Goal: Information Seeking & Learning: Learn about a topic

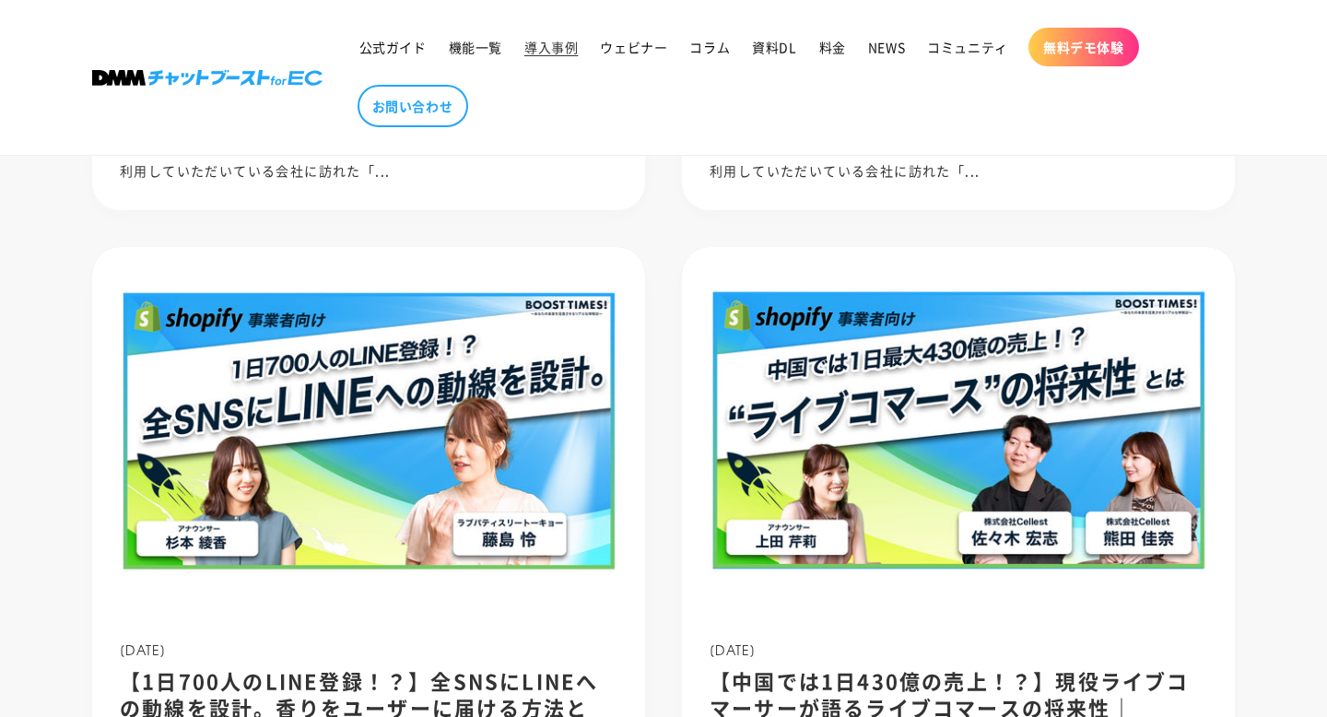
scroll to position [1845, 0]
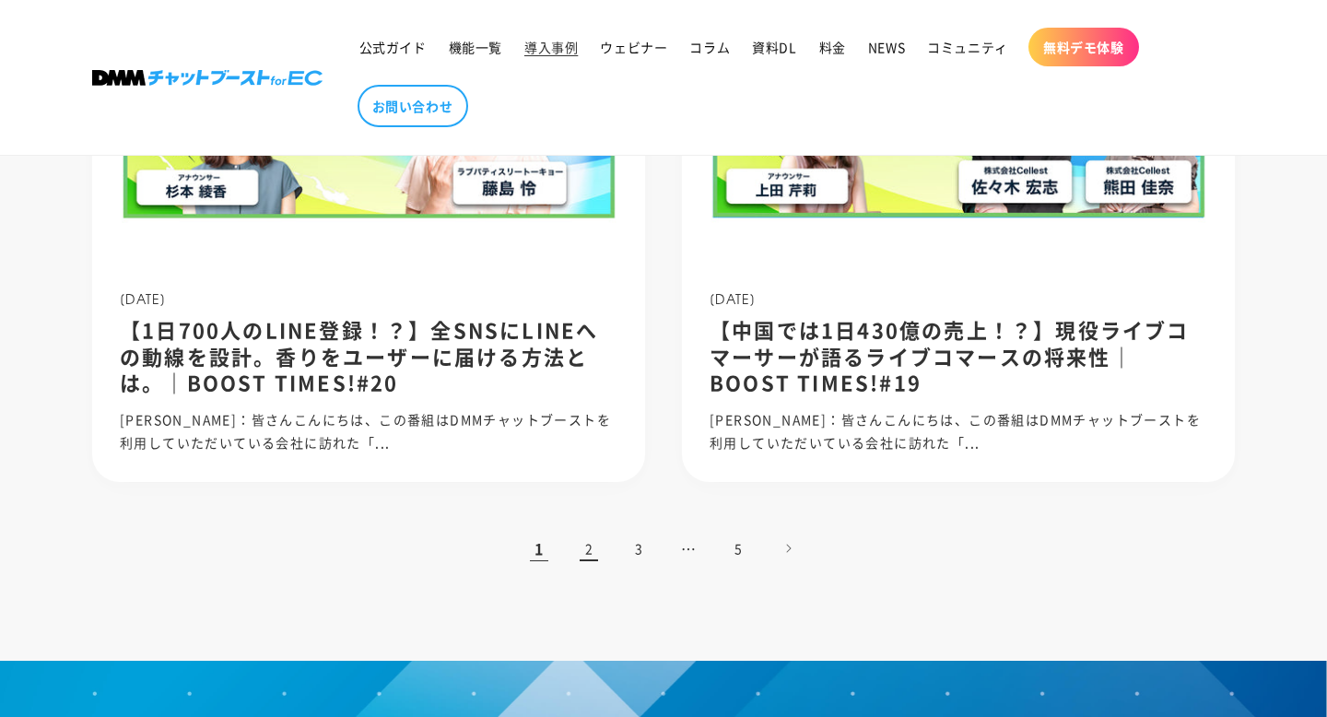
click at [583, 545] on link "2" at bounding box center [589, 548] width 41 height 41
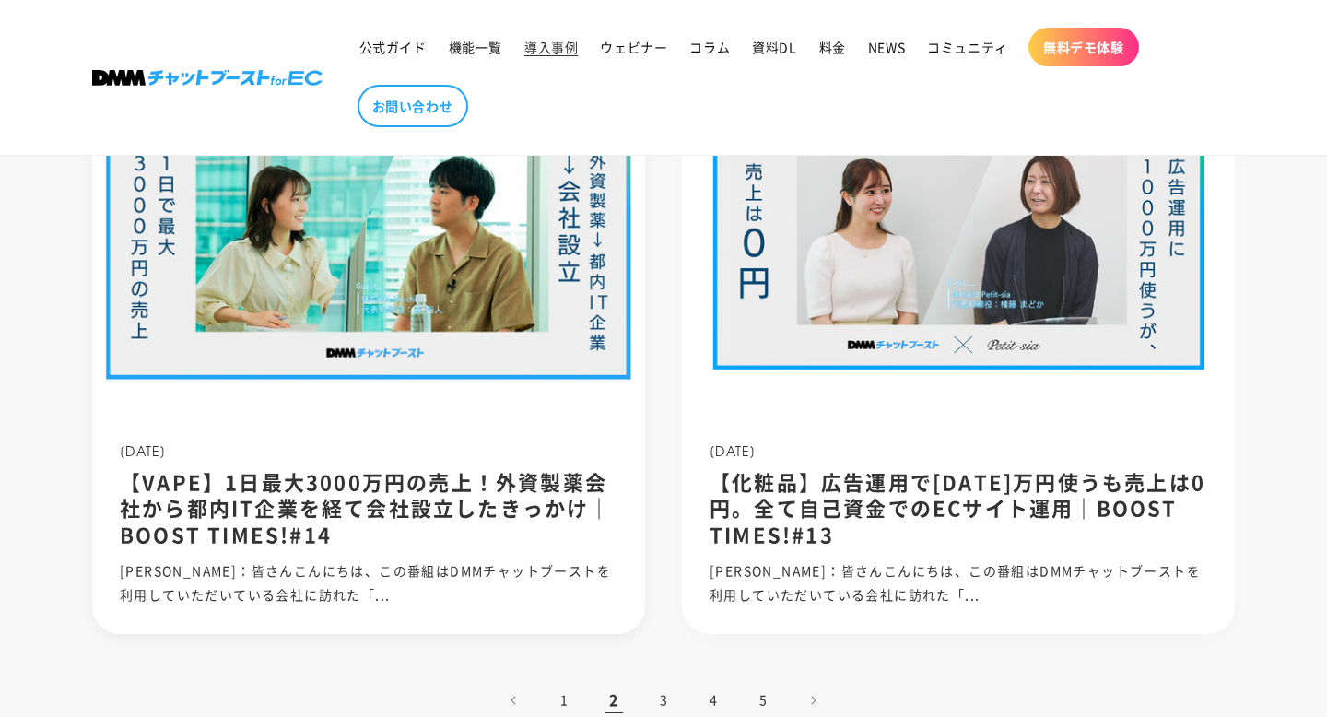
scroll to position [1811, 0]
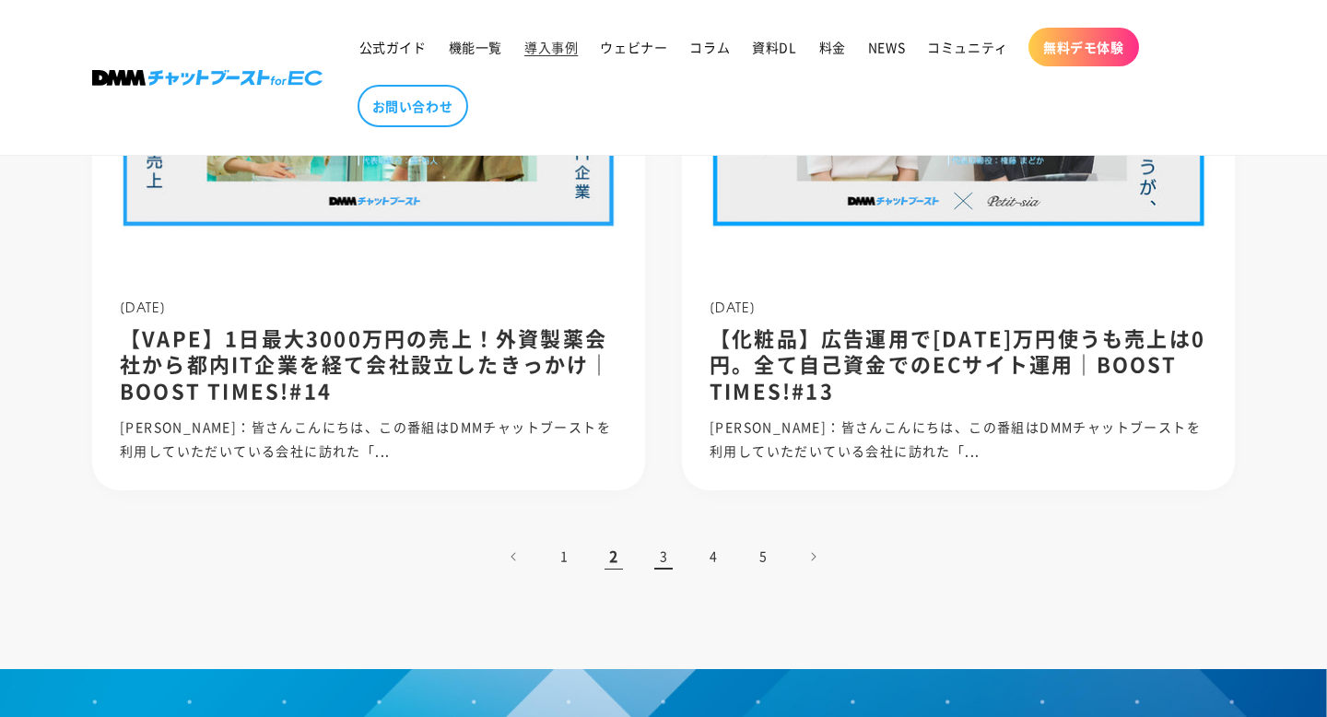
click at [652, 551] on link "3" at bounding box center [663, 557] width 41 height 41
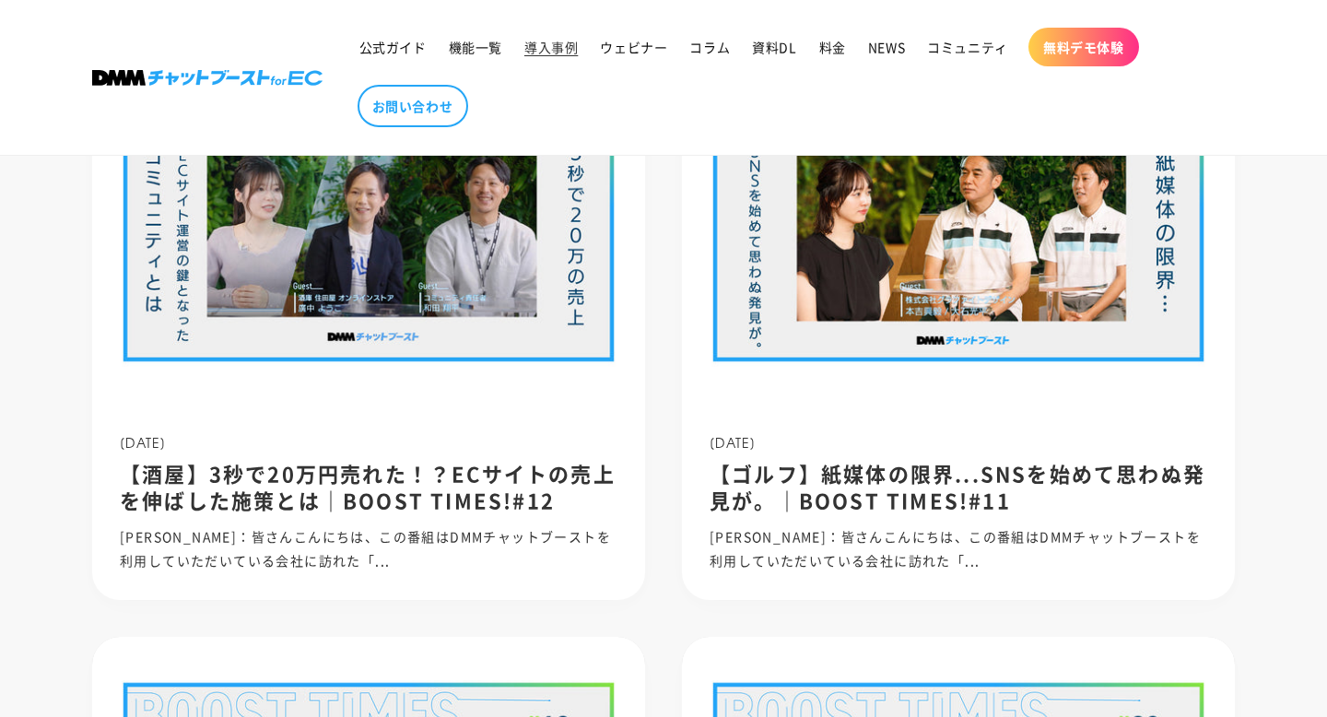
scroll to position [412, 0]
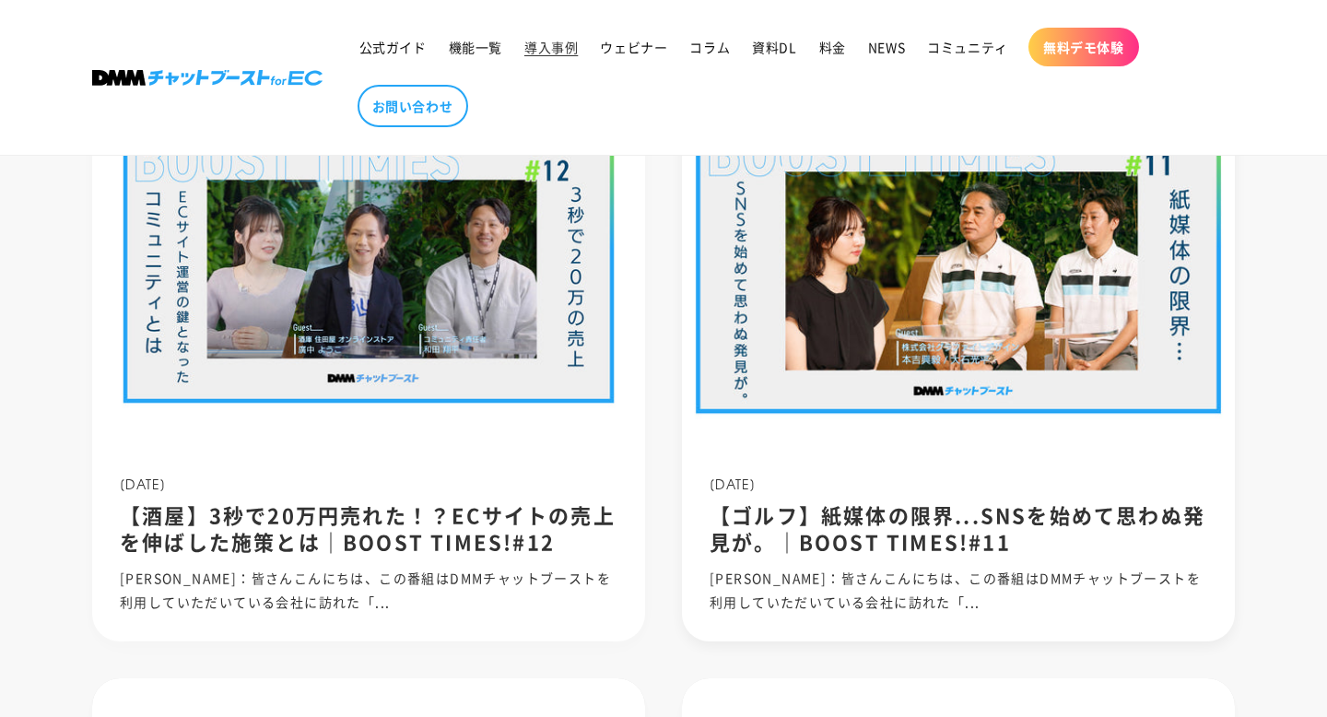
click at [740, 424] on img at bounding box center [959, 265] width 592 height 395
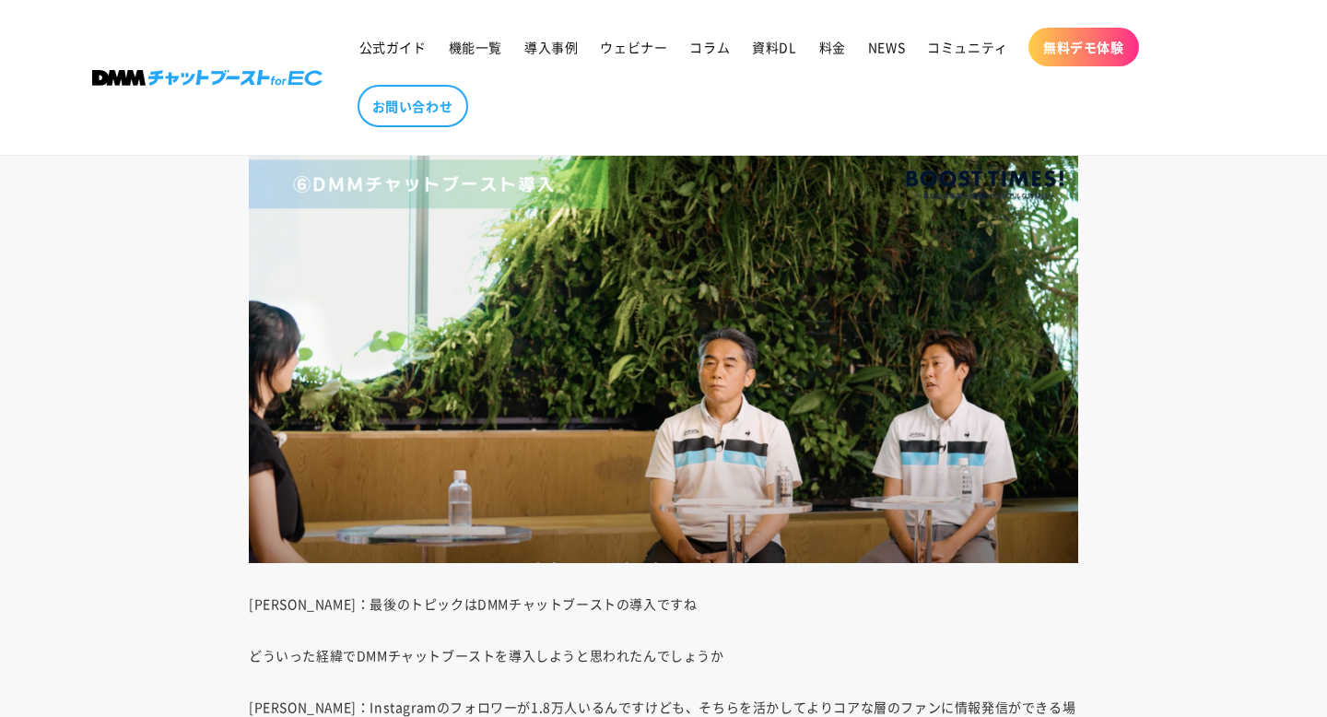
scroll to position [12313, 0]
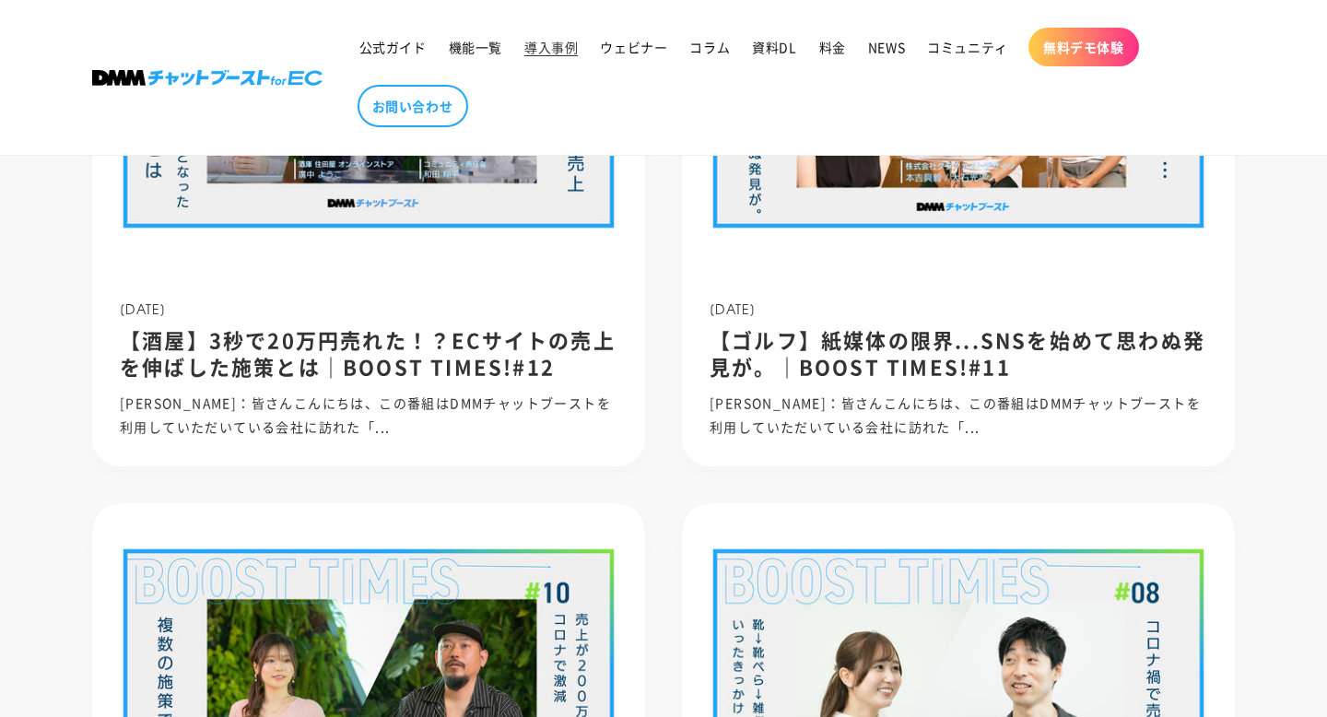
click at [1291, 452] on section "導入事例 [DATE] 【酒屋】3秒で20万円売れた！？ECサイトの売上を伸ばした施策とは｜BOOST TIMES!#12 [PERSON_NAME]：皆さん…" at bounding box center [663, 680] width 1327 height 2133
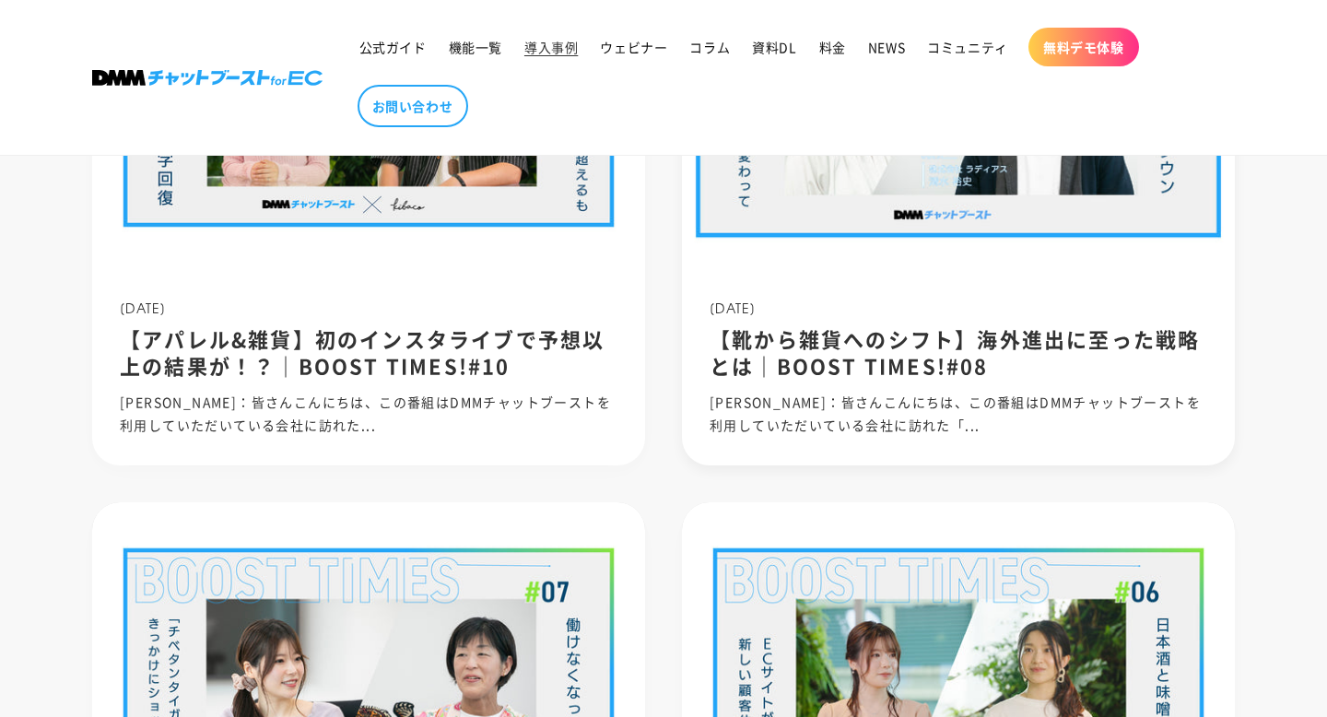
scroll to position [1179, 0]
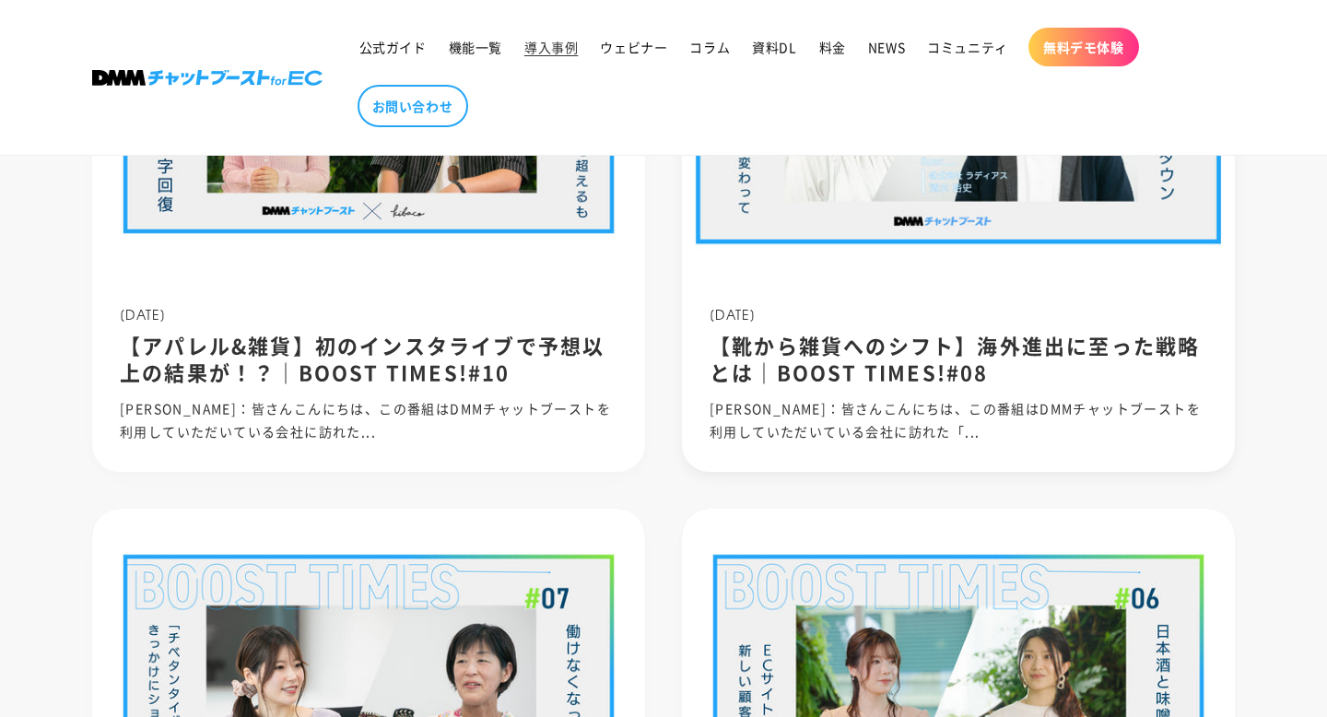
click at [1067, 231] on img at bounding box center [959, 96] width 592 height 395
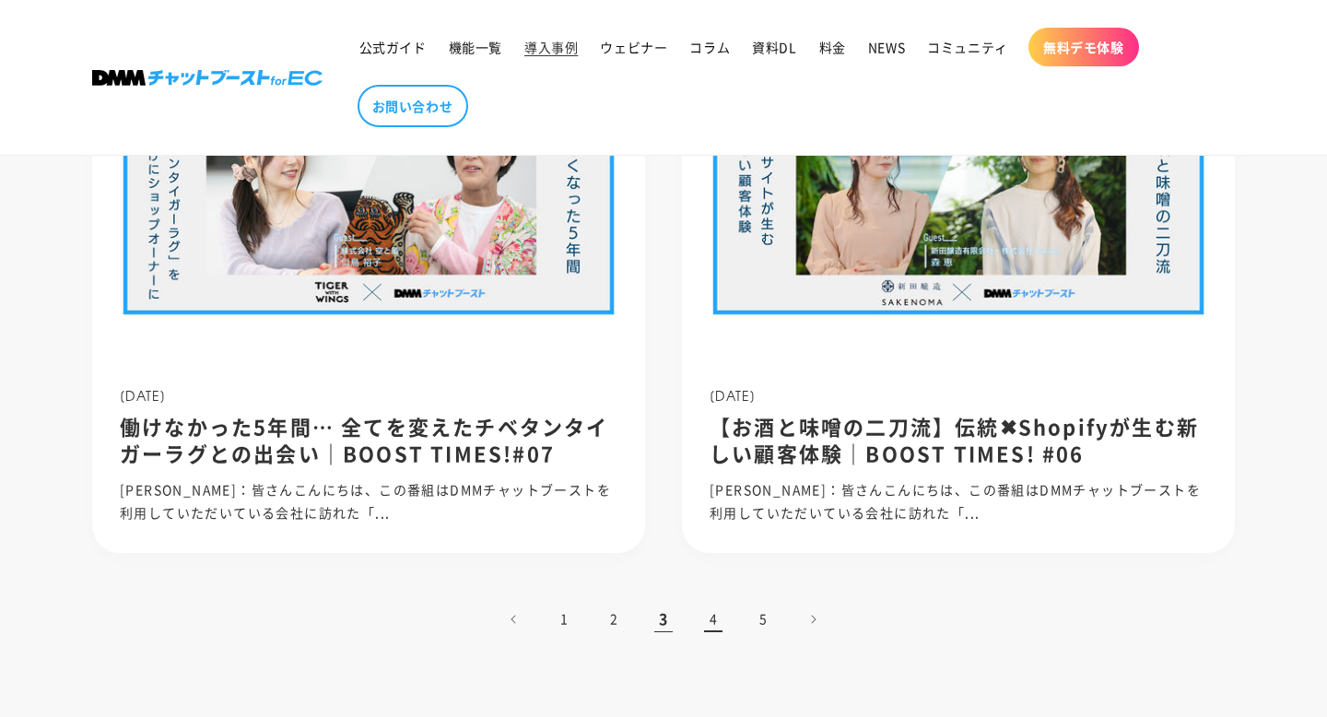
scroll to position [1694, 0]
click at [711, 622] on link "4" at bounding box center [713, 620] width 41 height 41
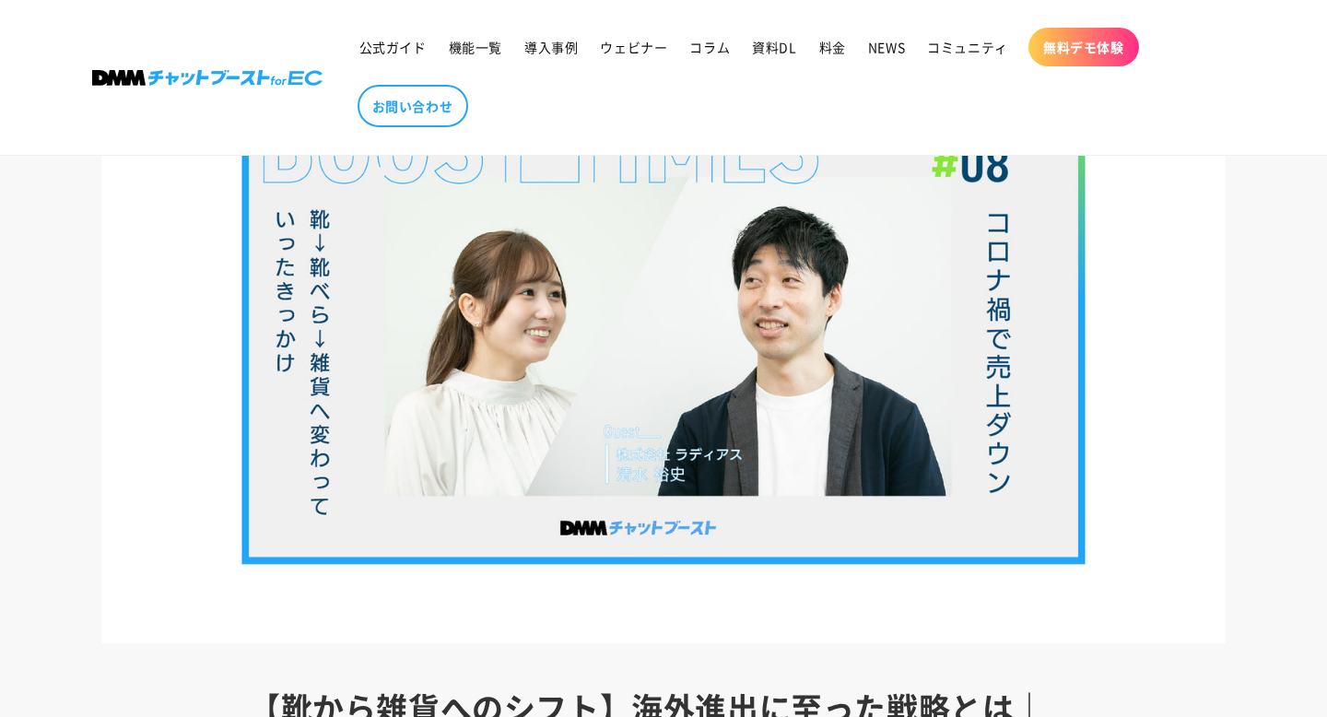
scroll to position [228, 0]
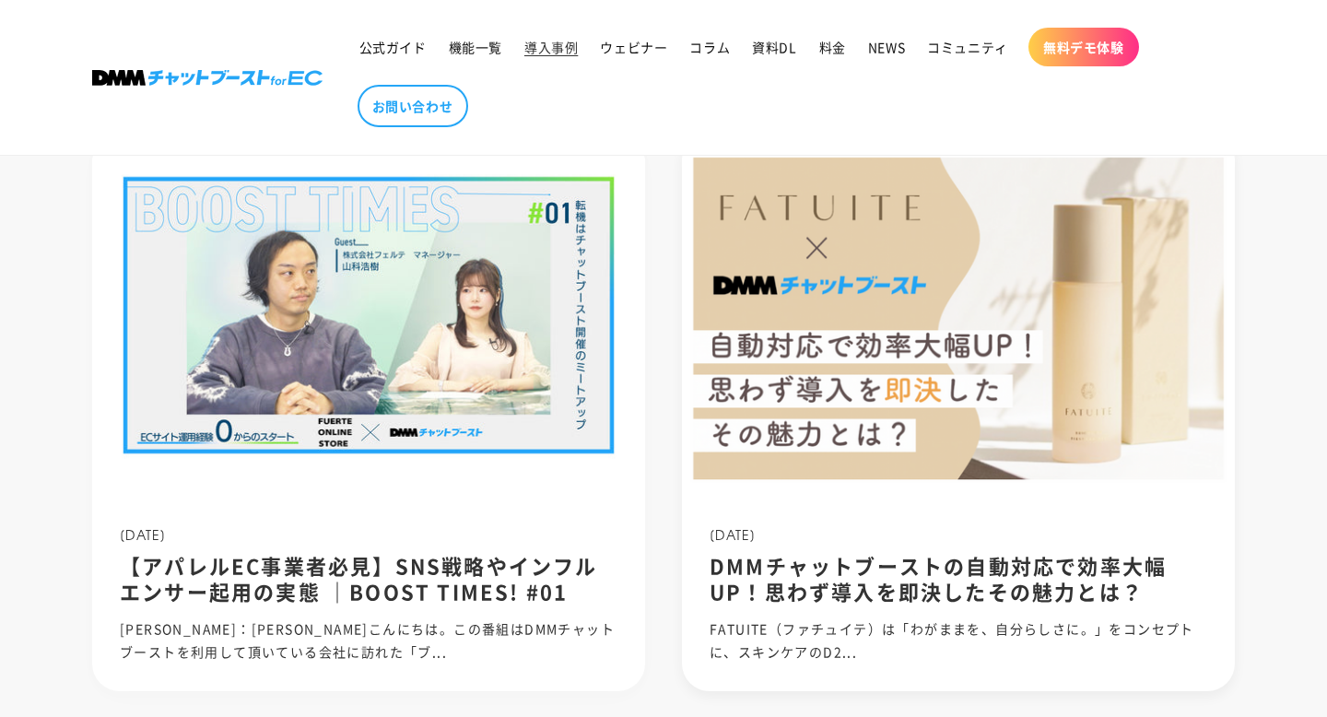
scroll to position [1573, 0]
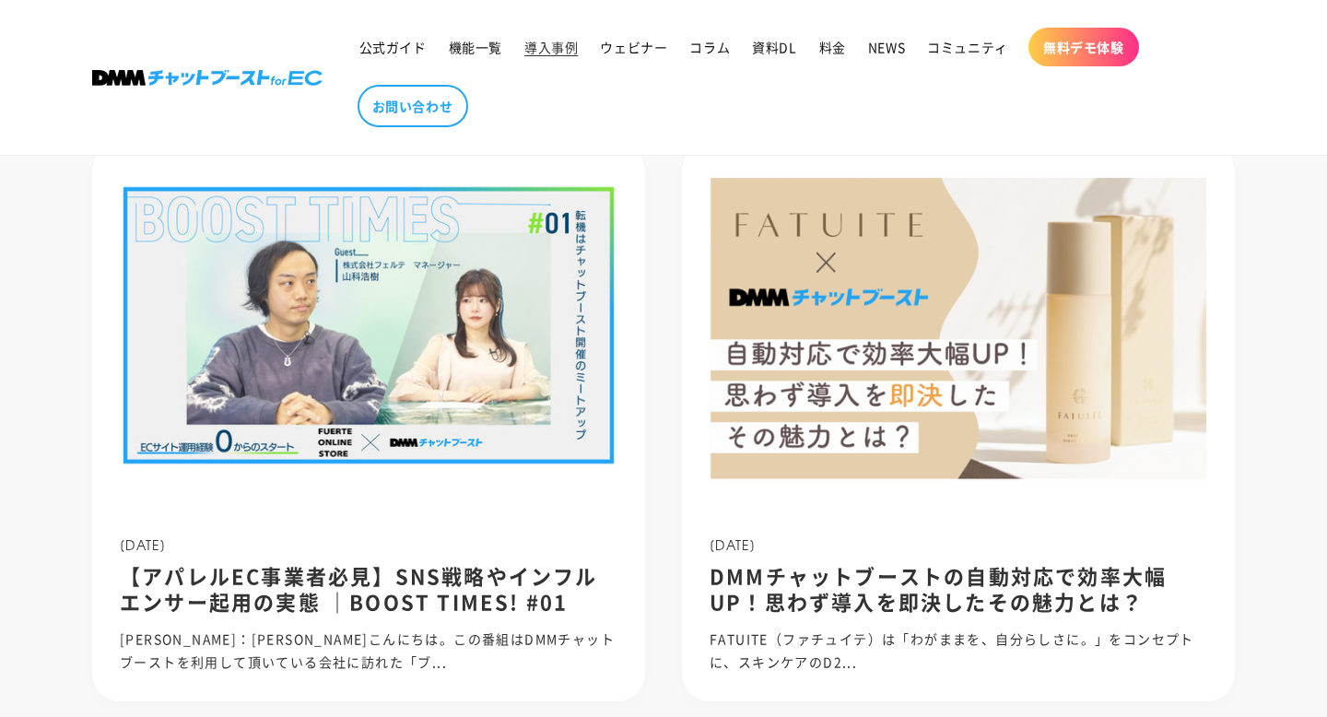
drag, startPoint x: 711, startPoint y: 643, endPoint x: 1143, endPoint y: 12, distance: 765.3
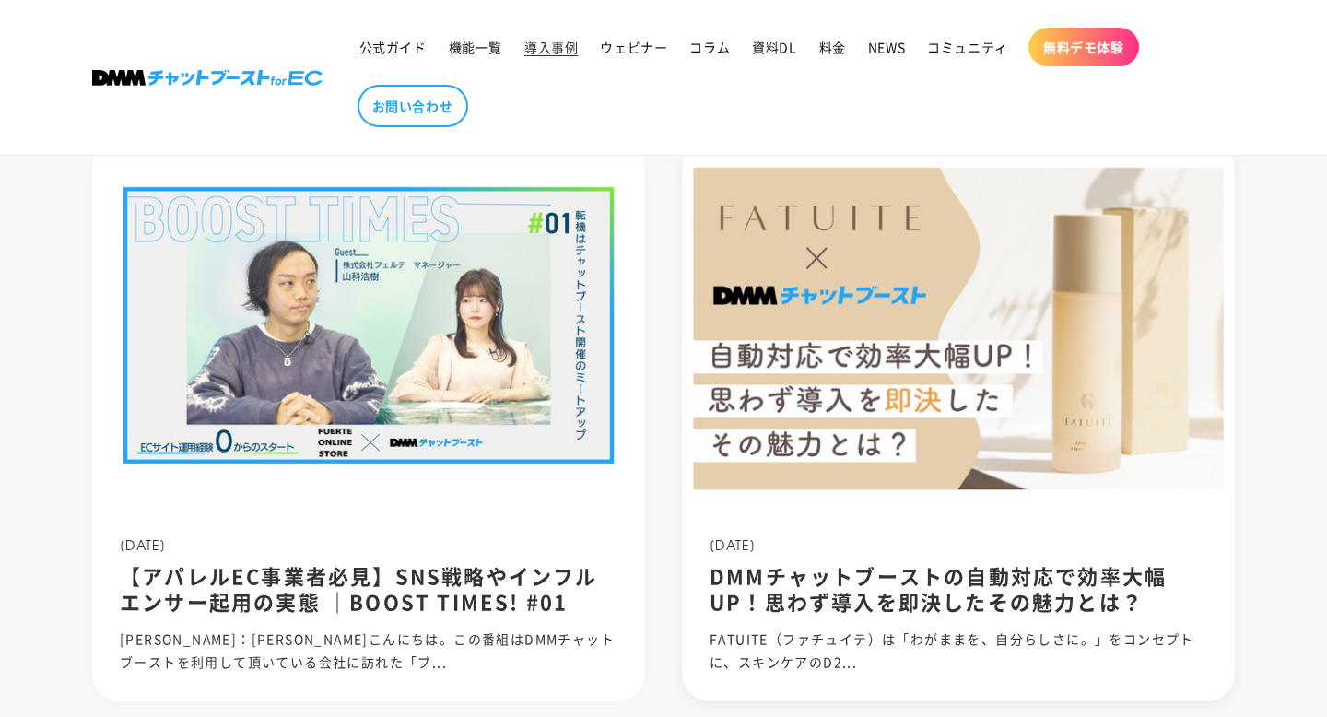
click at [813, 286] on img at bounding box center [959, 325] width 592 height 395
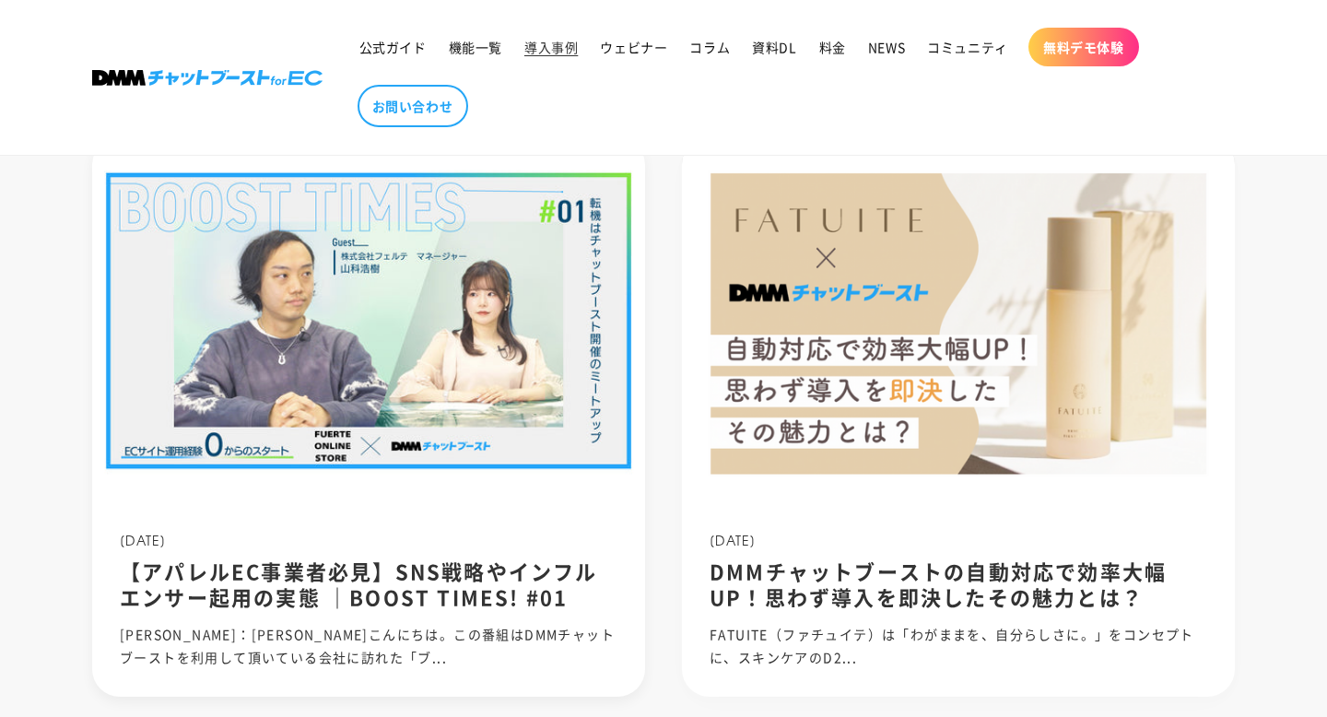
scroll to position [1579, 0]
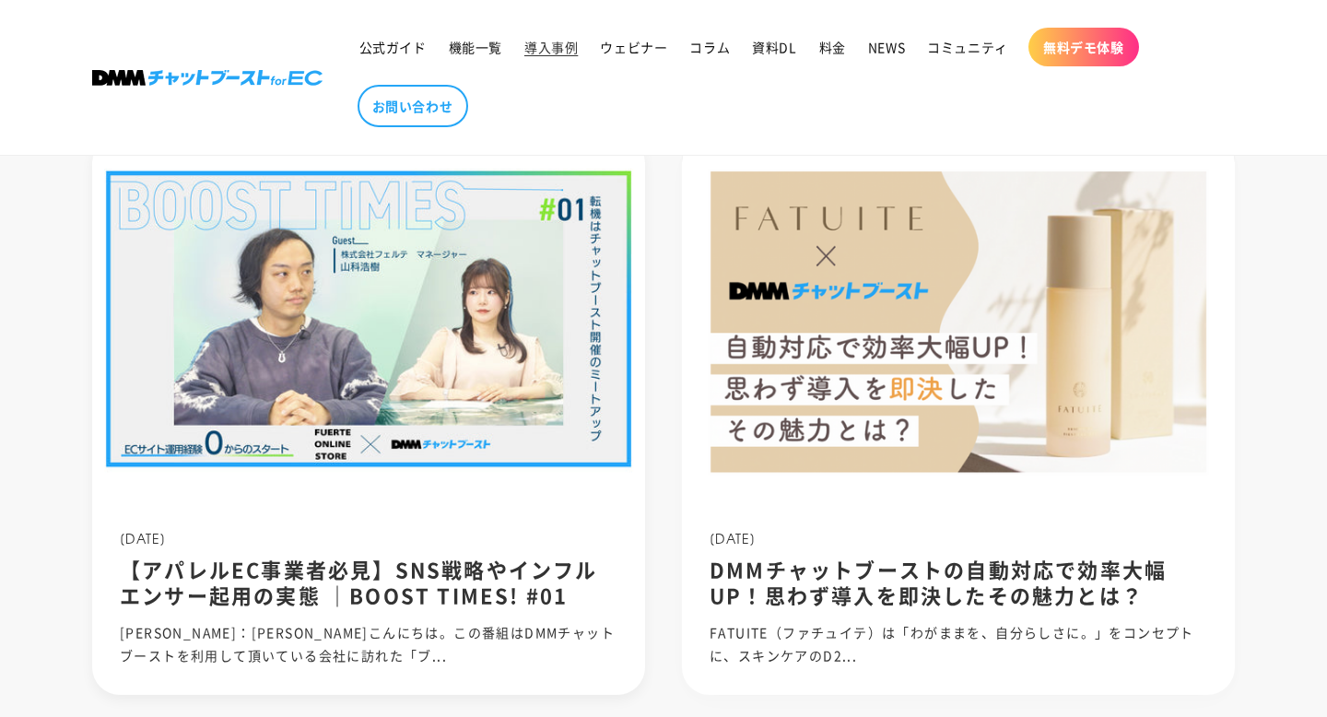
click at [565, 426] on img at bounding box center [369, 319] width 592 height 395
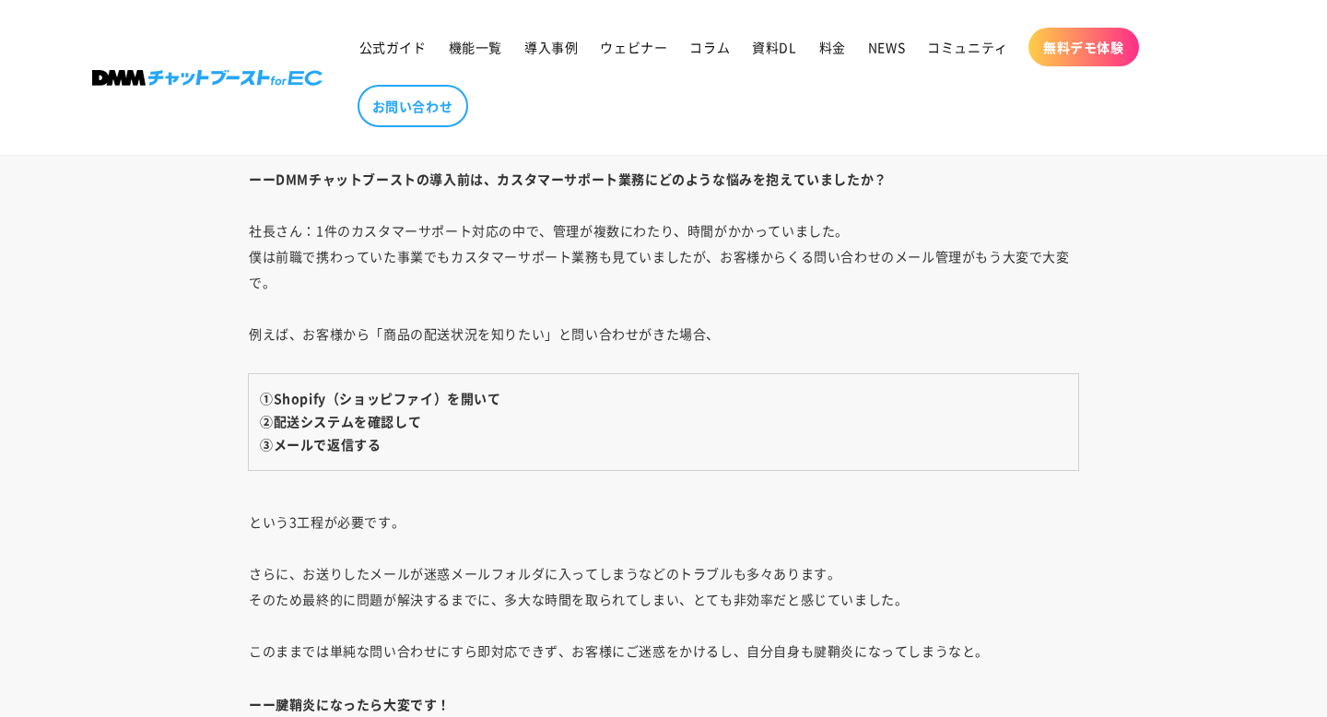
scroll to position [3368, 0]
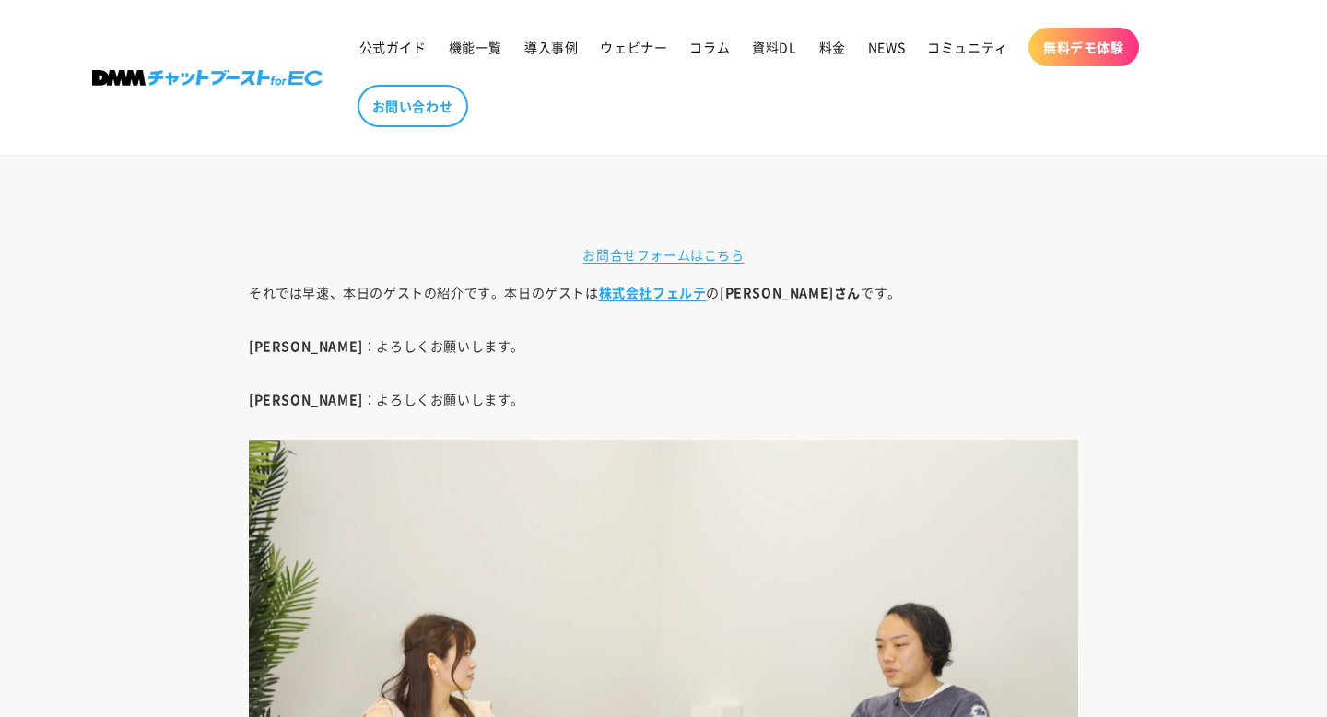
scroll to position [1906, 0]
click at [675, 291] on b "株式会社フェルテ" at bounding box center [653, 291] width 108 height 18
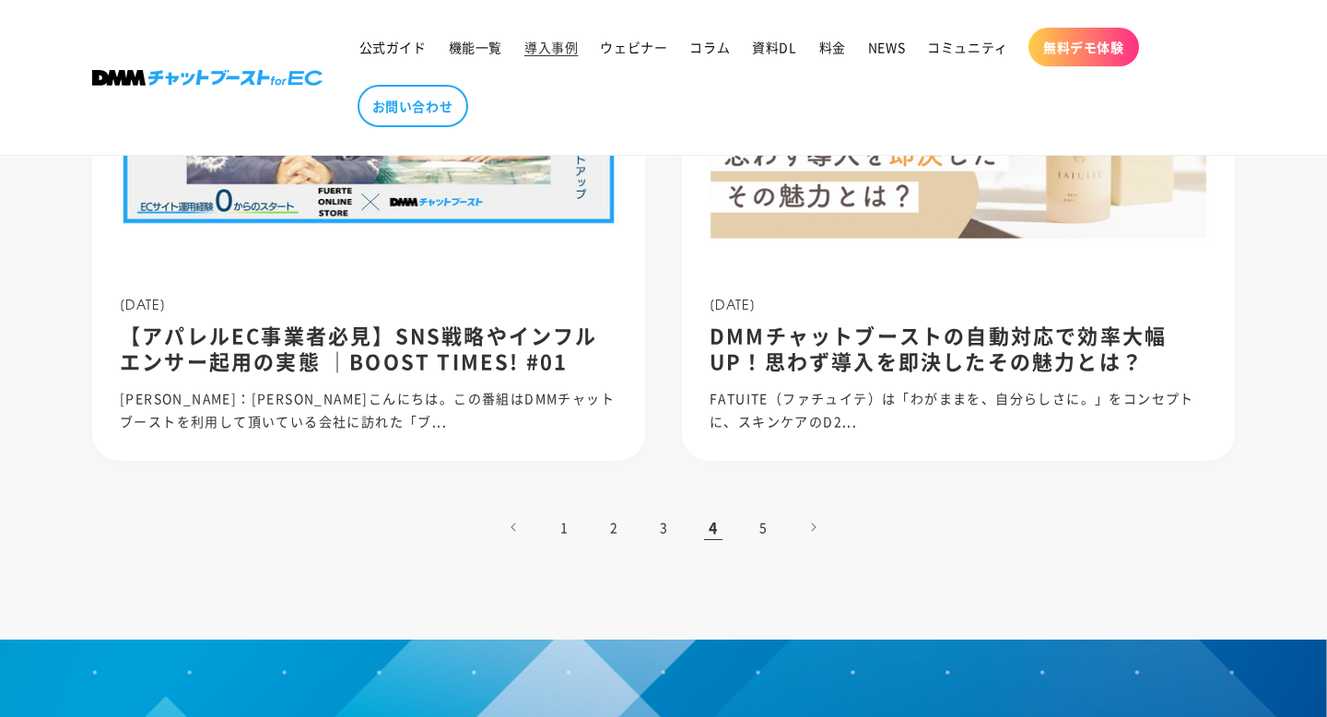
scroll to position [1904, 0]
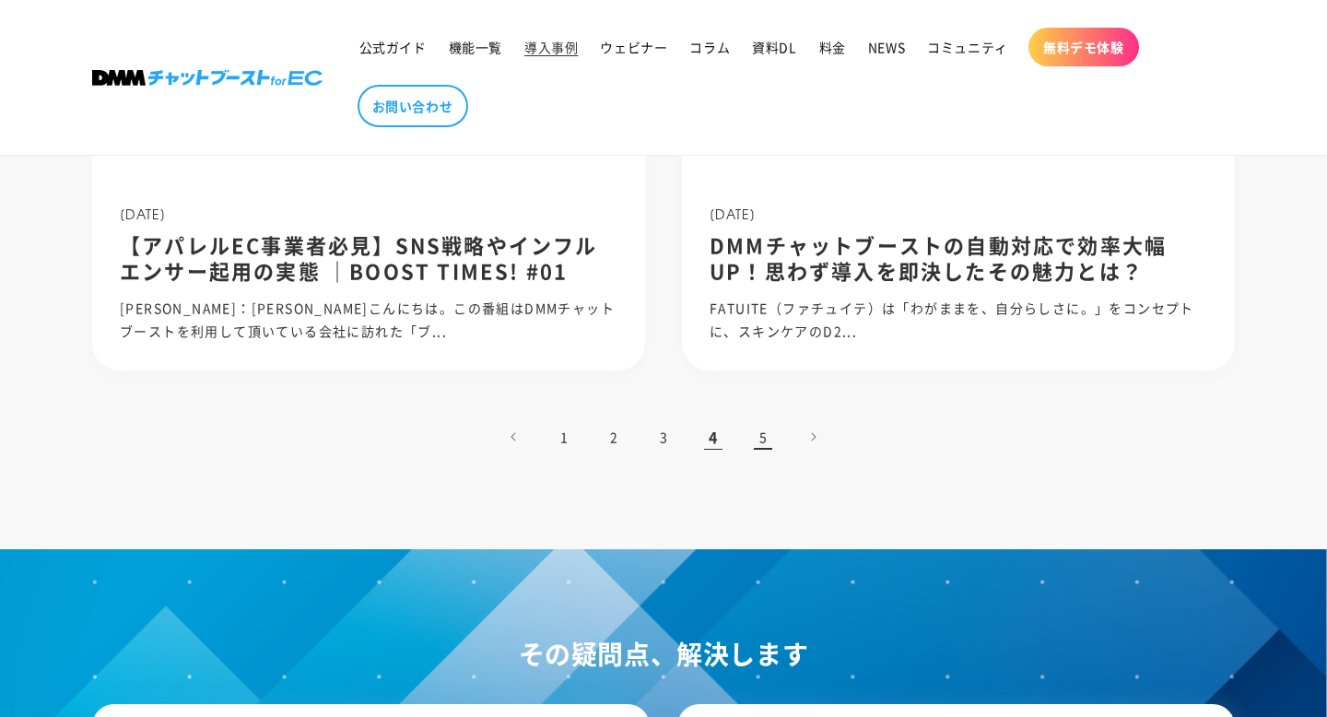
click at [761, 452] on link "5" at bounding box center [763, 437] width 41 height 41
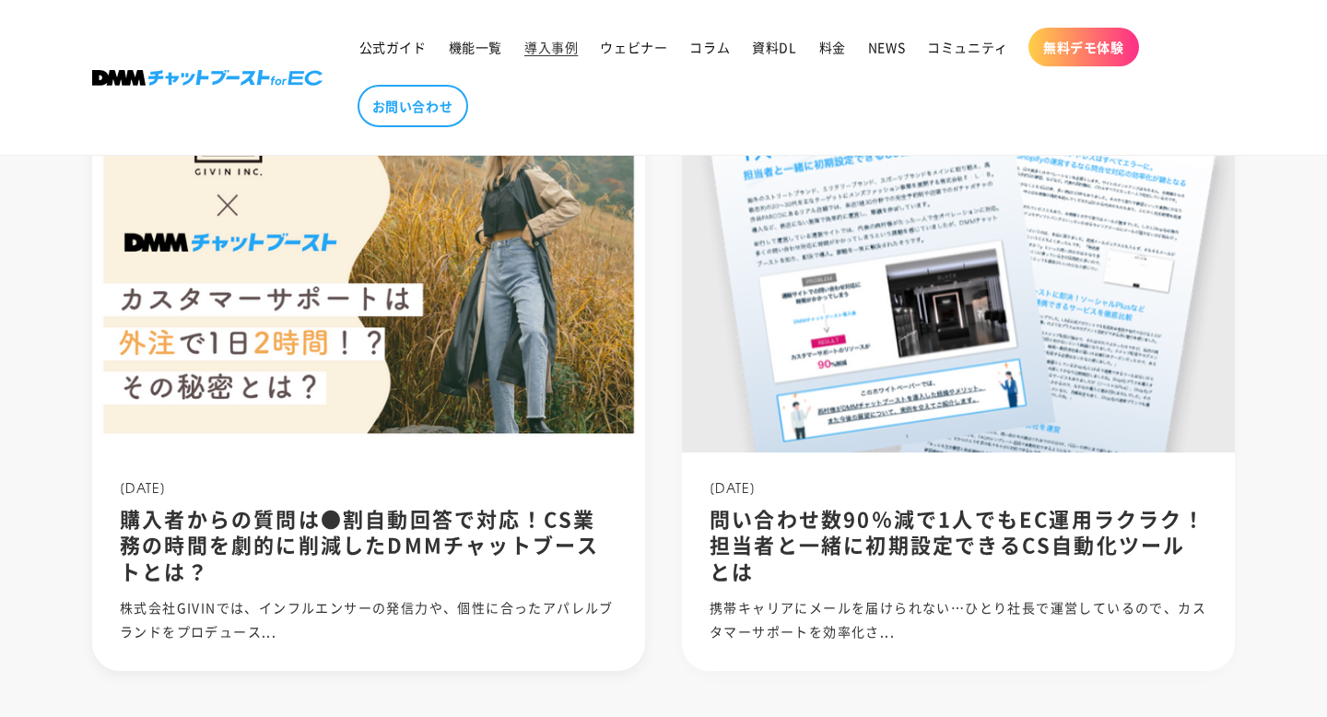
scroll to position [964, 0]
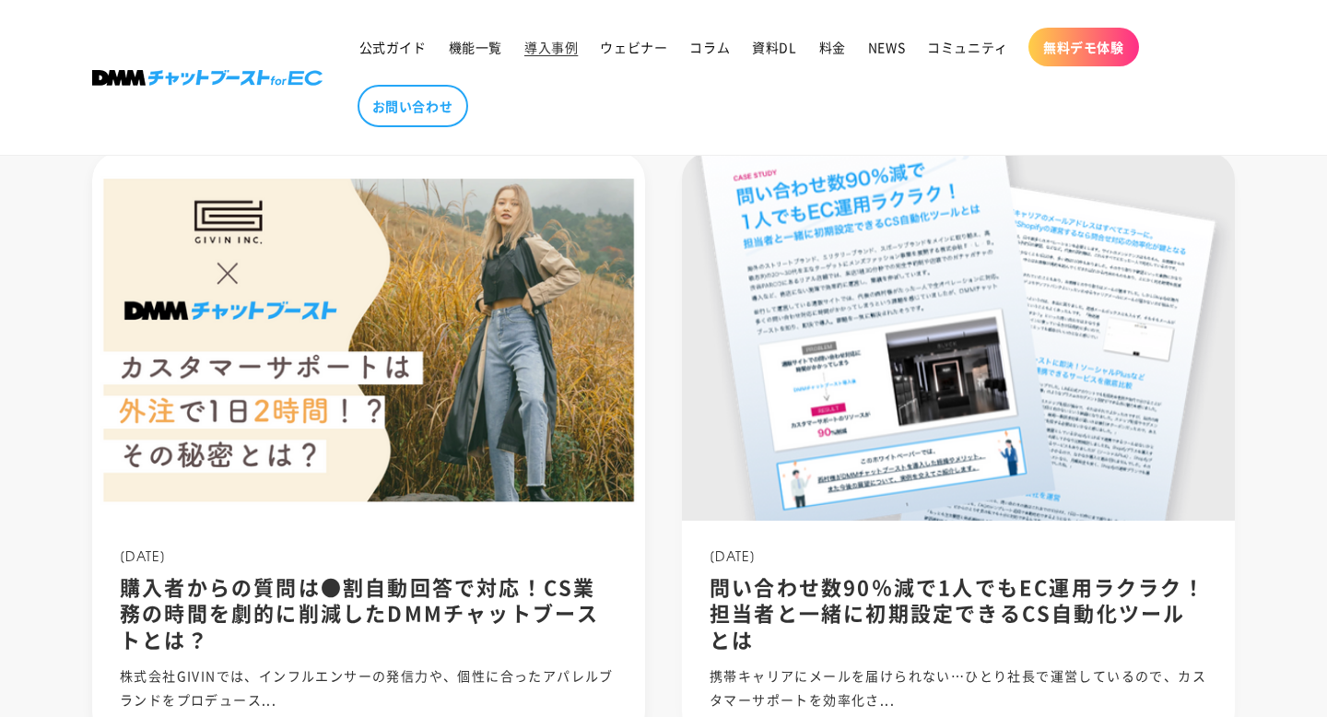
click at [541, 328] on img at bounding box center [369, 336] width 592 height 395
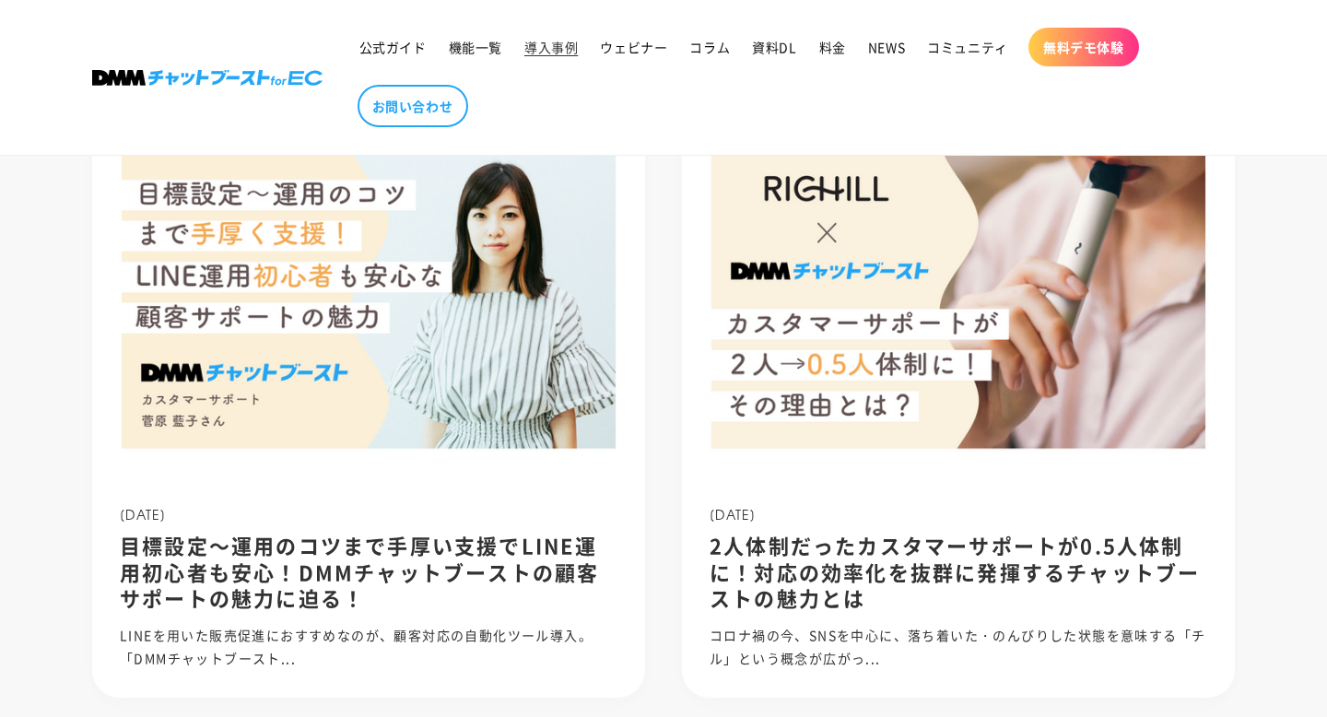
scroll to position [0, 0]
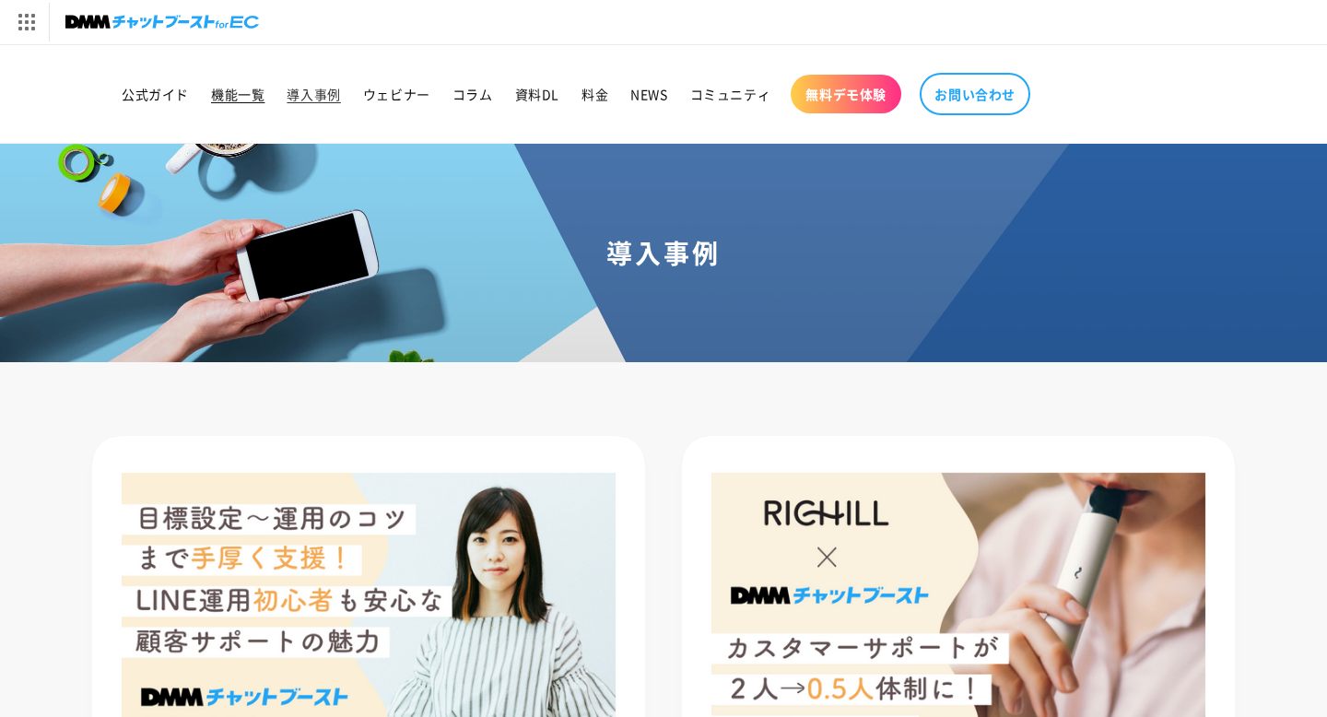
click at [254, 100] on span "機能一覧" at bounding box center [237, 94] width 53 height 17
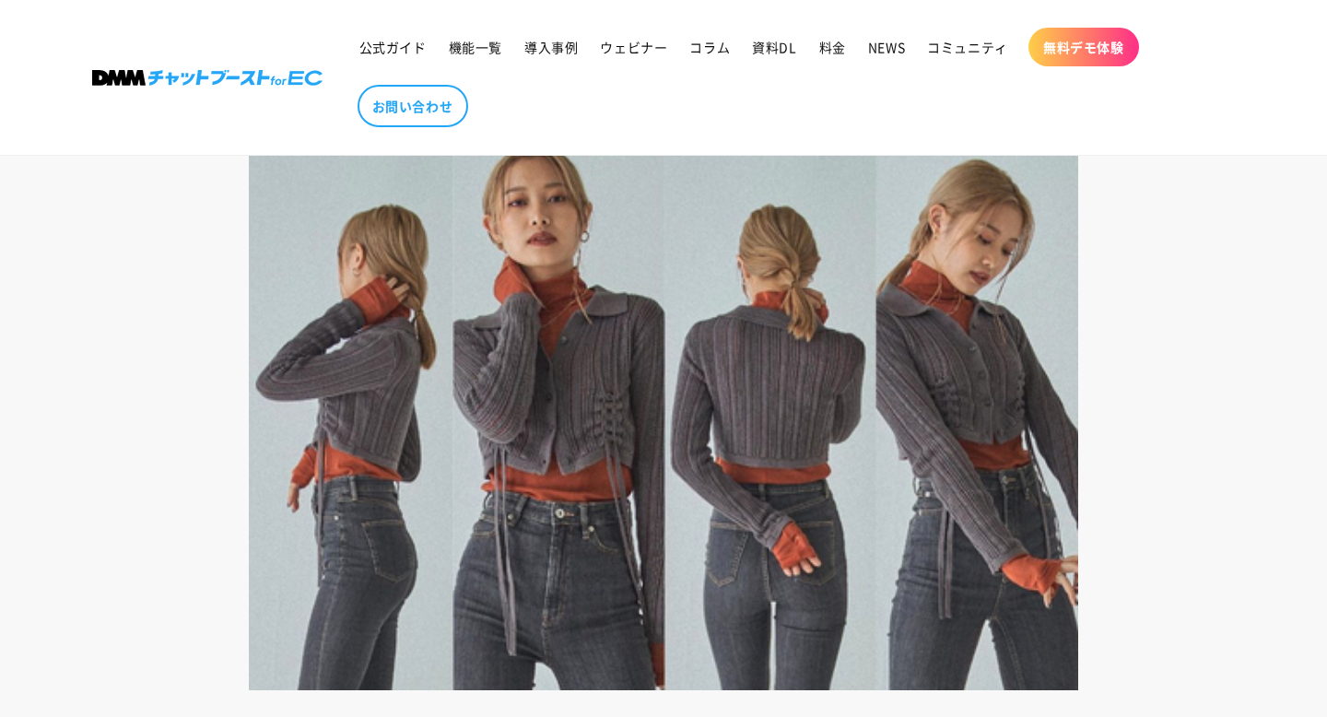
scroll to position [2632, 0]
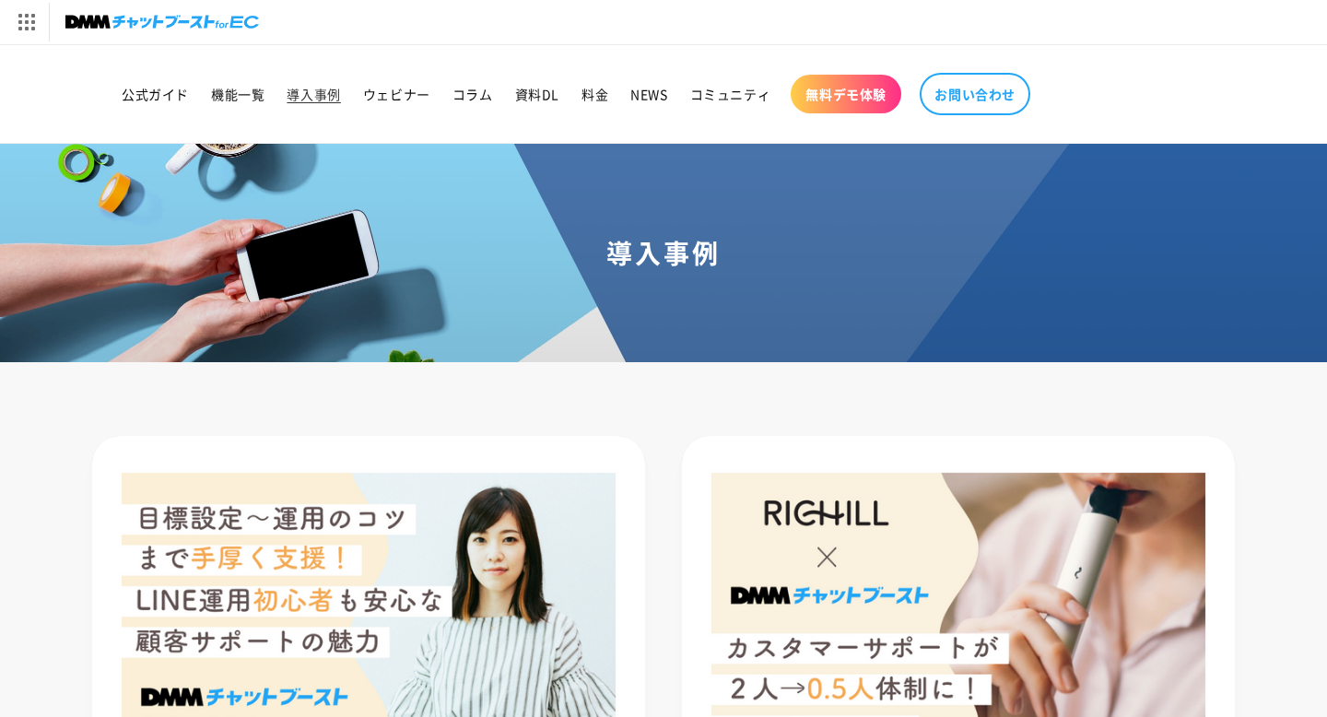
click at [228, 39] on link at bounding box center [155, 22] width 207 height 44
